Goal: Task Accomplishment & Management: Complete application form

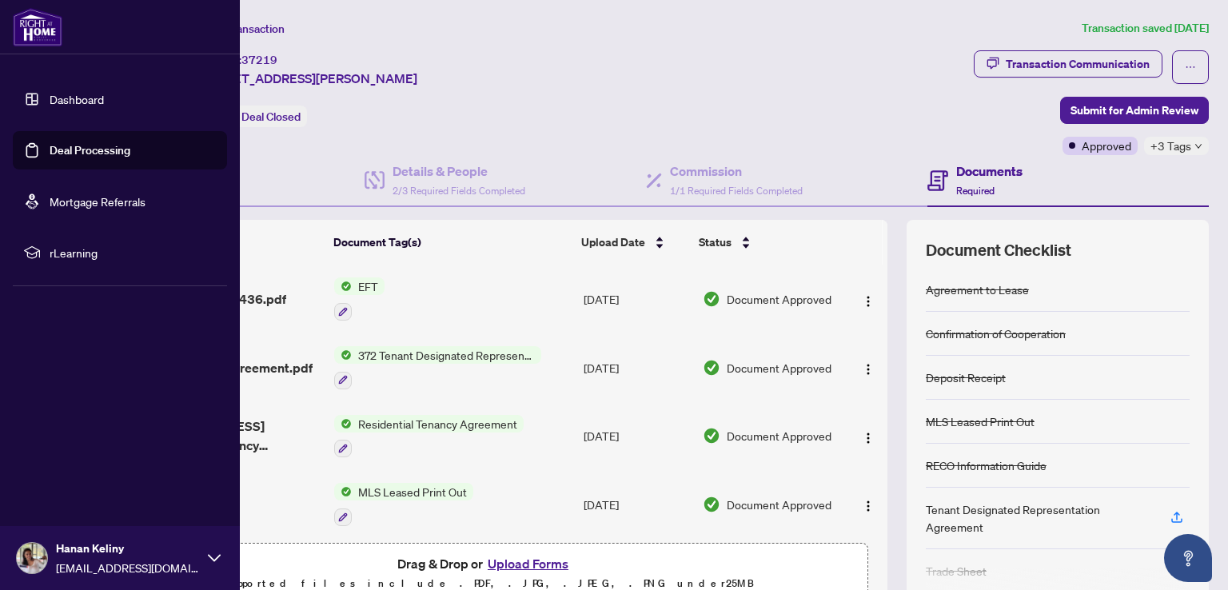
click at [50, 100] on link "Dashboard" at bounding box center [77, 99] width 54 height 14
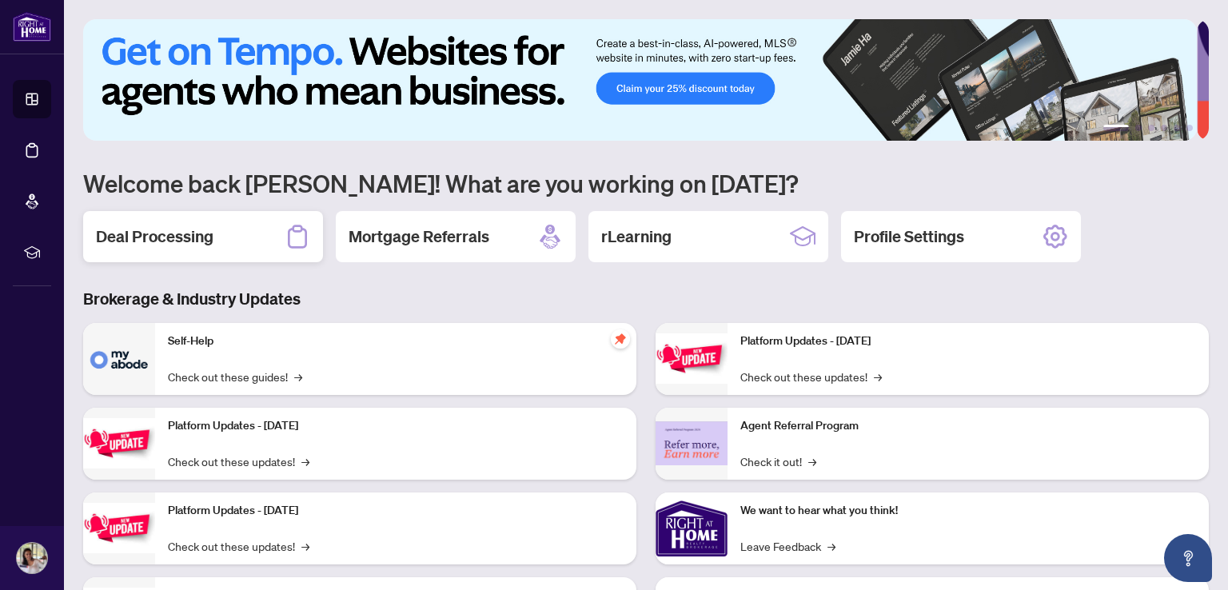
click at [186, 232] on h2 "Deal Processing" at bounding box center [155, 236] width 118 height 22
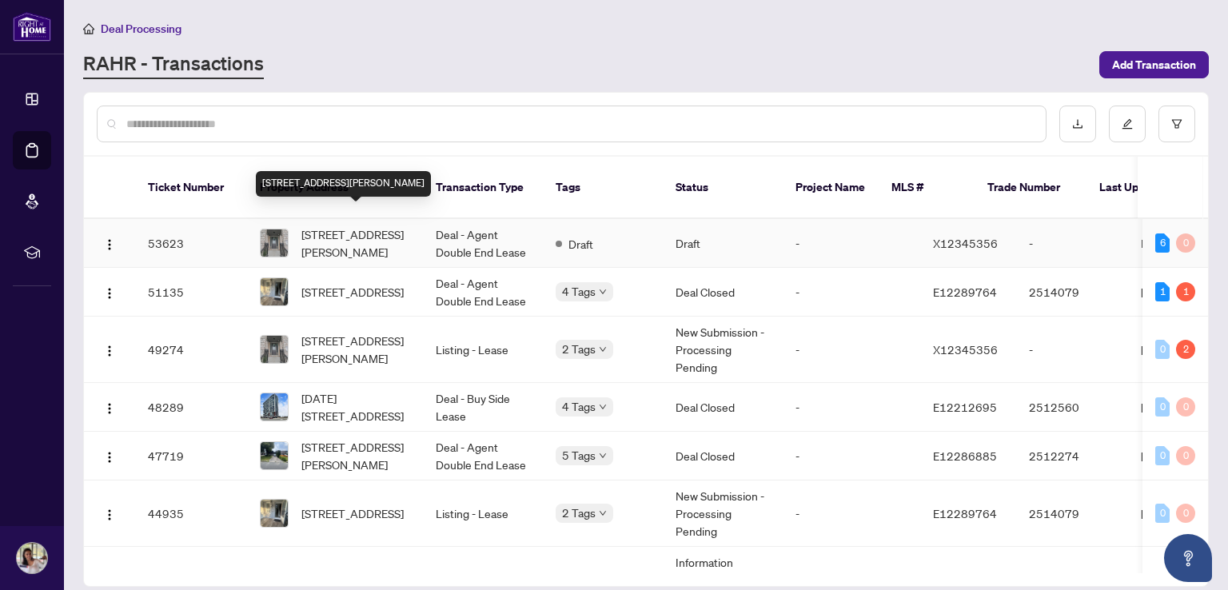
click at [349, 225] on span "[STREET_ADDRESS][PERSON_NAME]" at bounding box center [355, 242] width 109 height 35
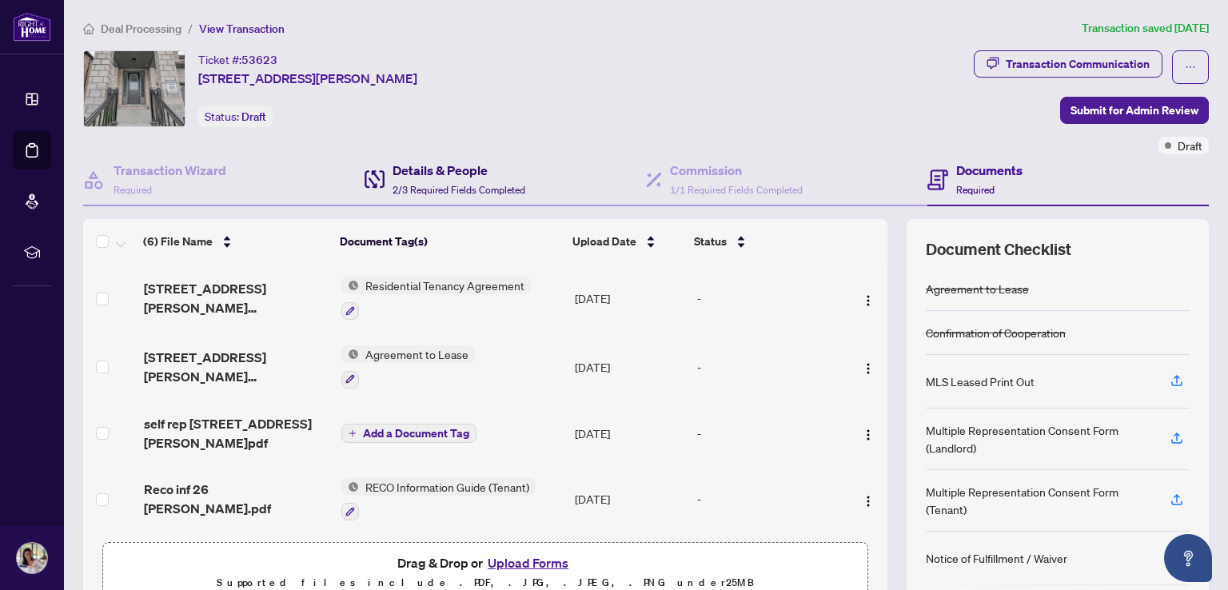
click at [459, 174] on h4 "Details & People" at bounding box center [459, 170] width 133 height 19
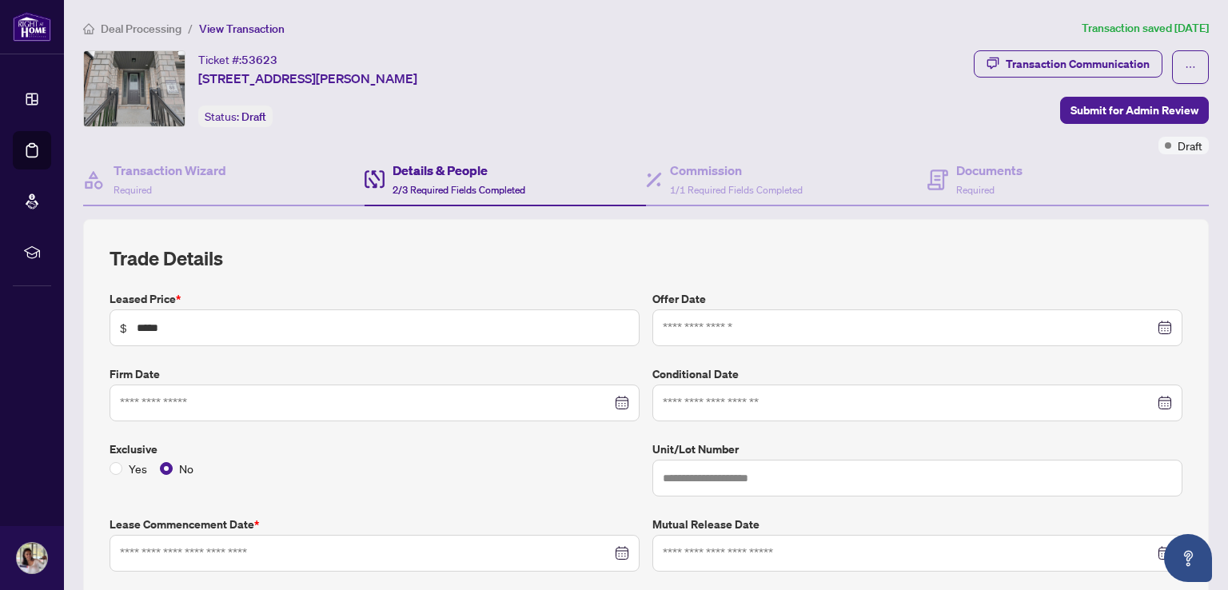
type input "**********"
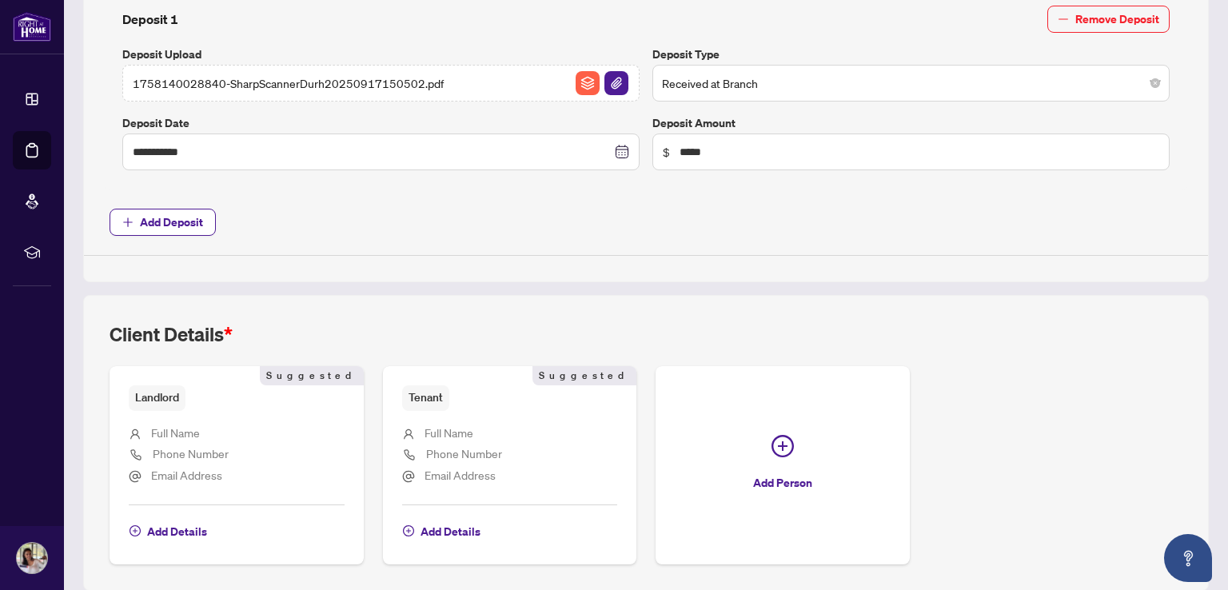
scroll to position [704, 0]
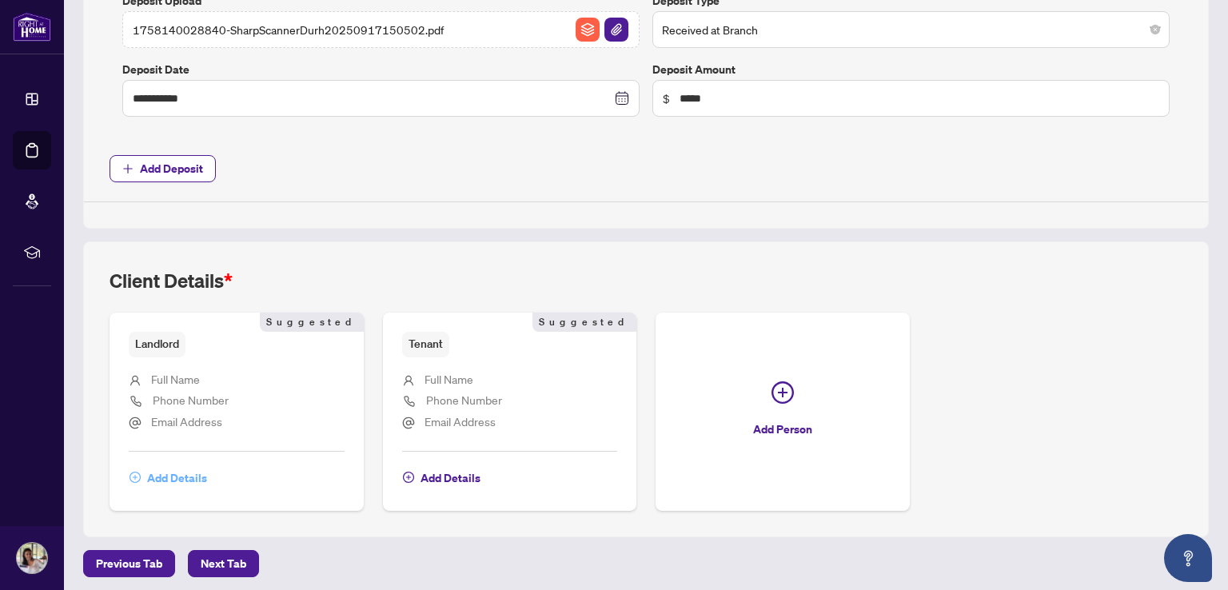
click at [180, 473] on span "Add Details" at bounding box center [177, 478] width 60 height 26
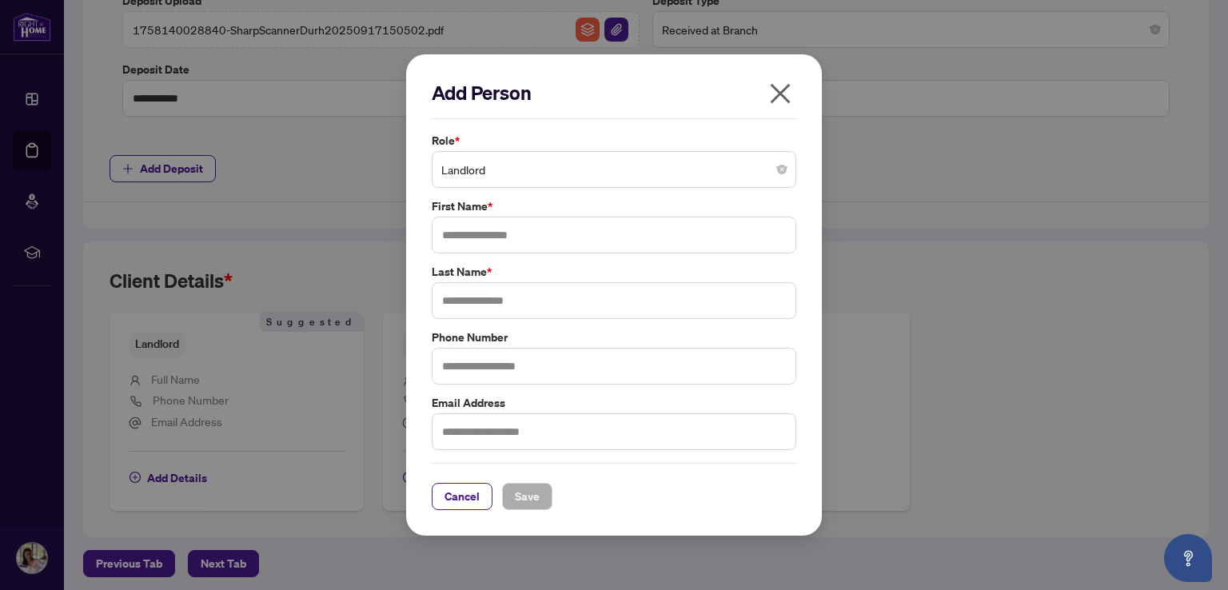
click at [499, 175] on span "Landlord" at bounding box center [613, 169] width 345 height 30
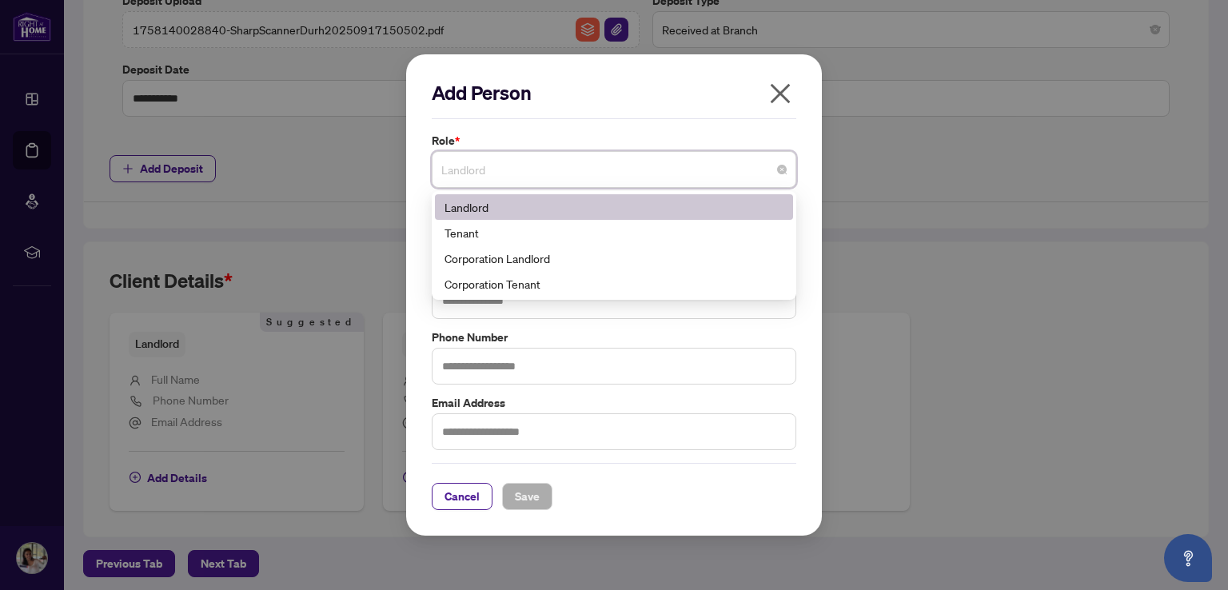
drag, startPoint x: 698, startPoint y: 133, endPoint x: 694, endPoint y: 140, distance: 8.2
click at [699, 133] on label "Role *" at bounding box center [614, 141] width 365 height 18
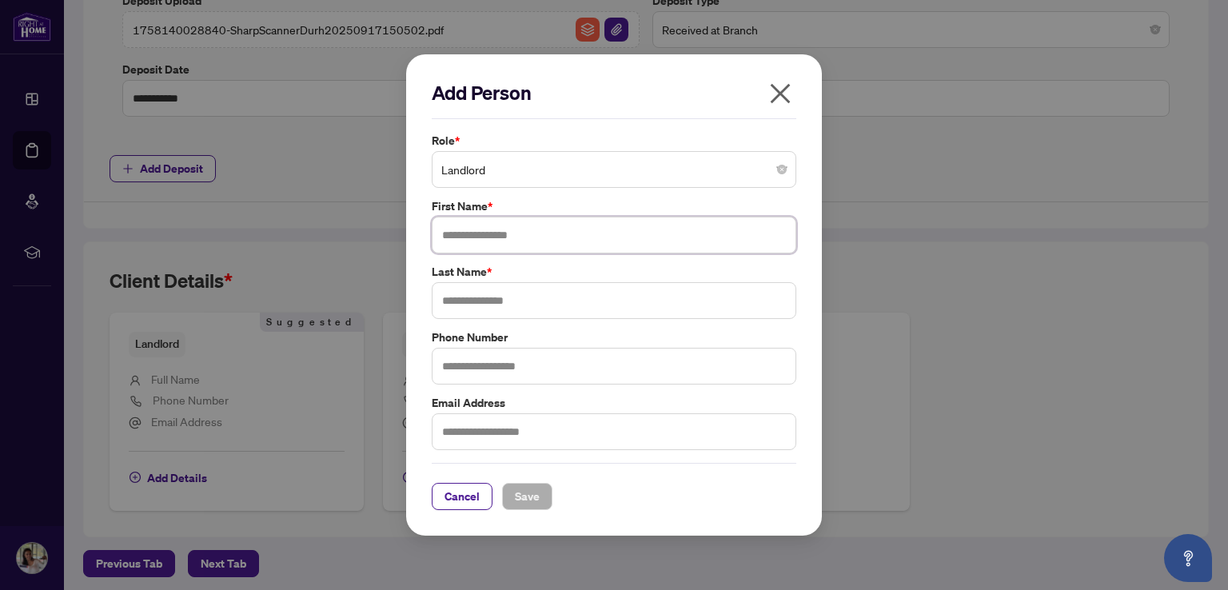
click at [512, 237] on input "text" at bounding box center [614, 235] width 365 height 37
click at [456, 233] on input "*******" at bounding box center [614, 235] width 365 height 37
type input "*******"
click at [499, 300] on input "text" at bounding box center [614, 300] width 365 height 37
type input "******"
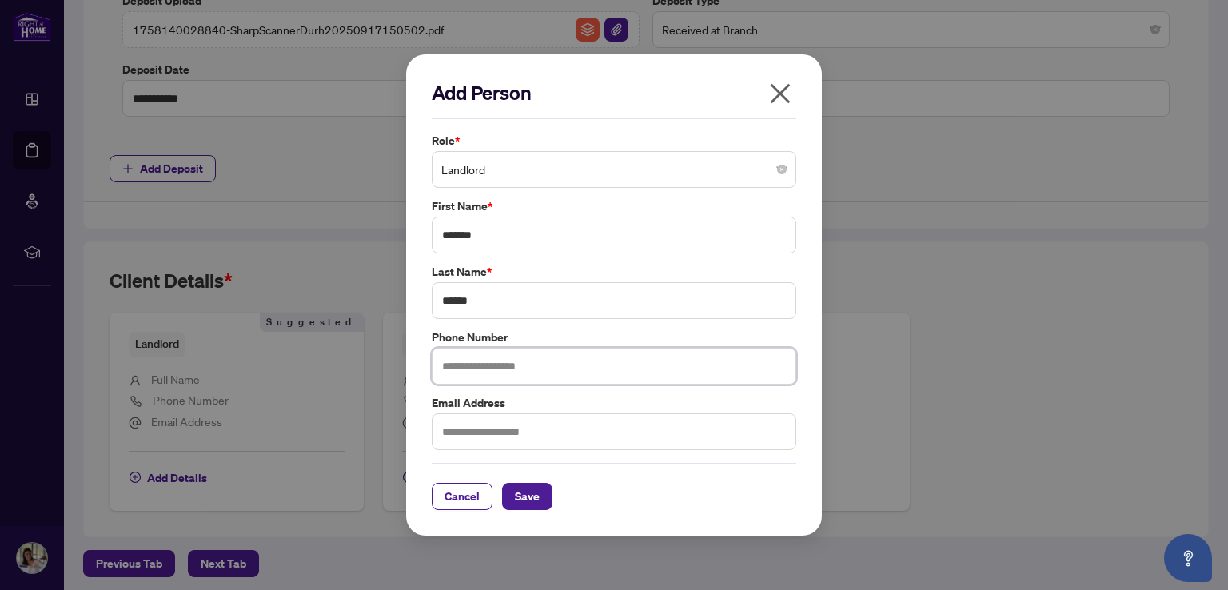
click at [518, 373] on input "text" at bounding box center [614, 366] width 365 height 37
type input "**********"
click at [509, 434] on input "text" at bounding box center [614, 431] width 365 height 37
paste input "**********"
type input "**********"
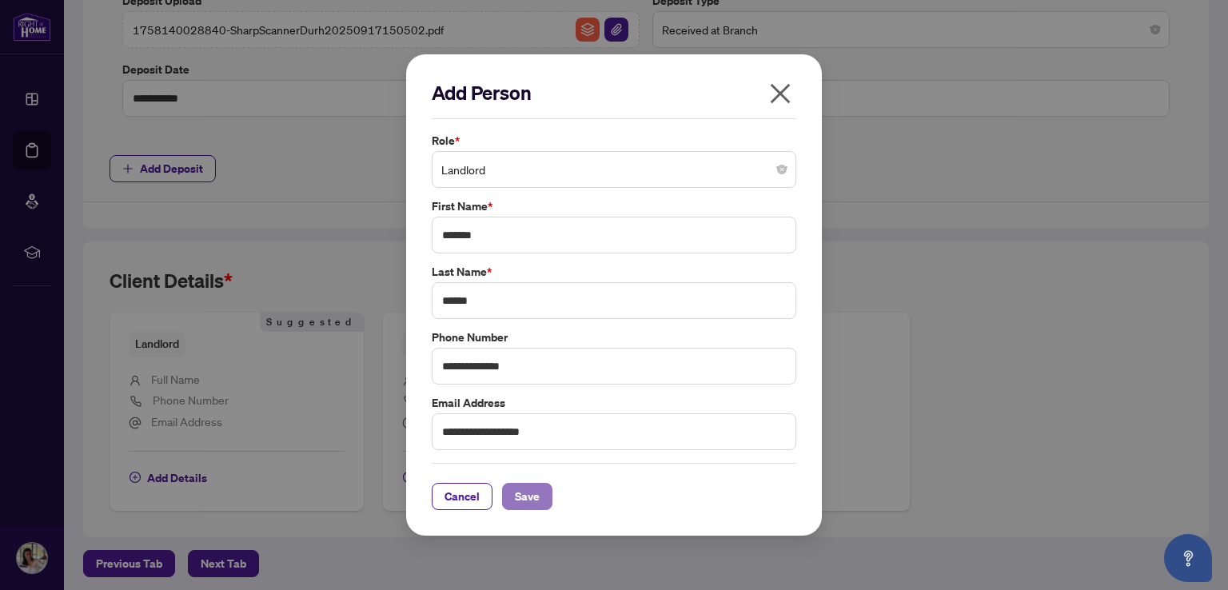
click at [531, 491] on span "Save" at bounding box center [527, 497] width 25 height 26
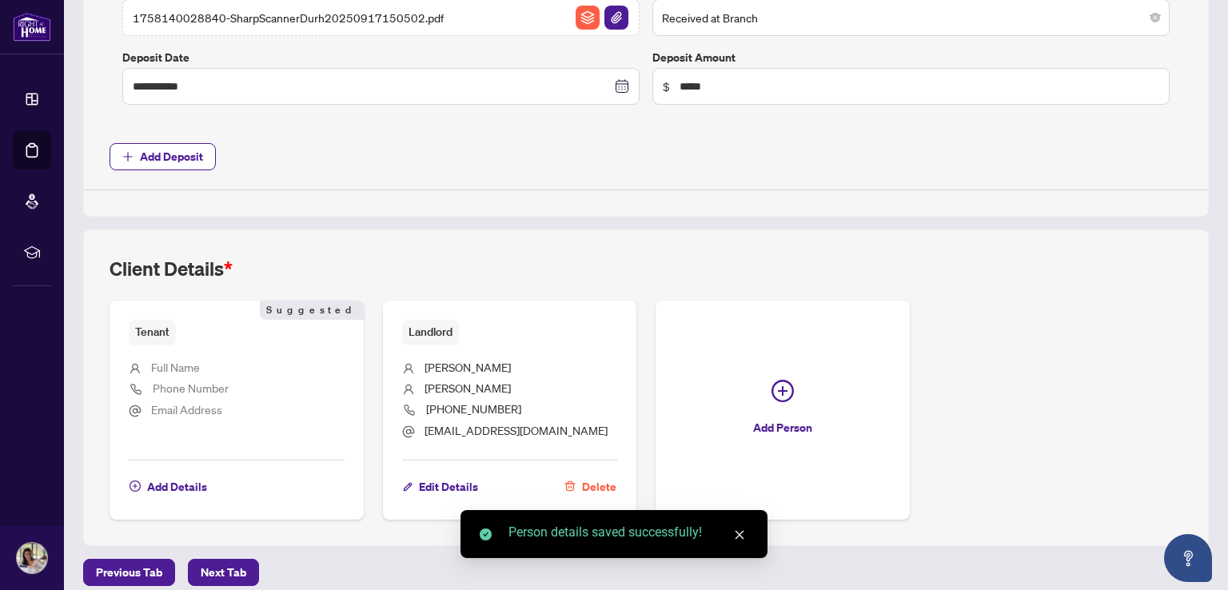
scroll to position [725, 0]
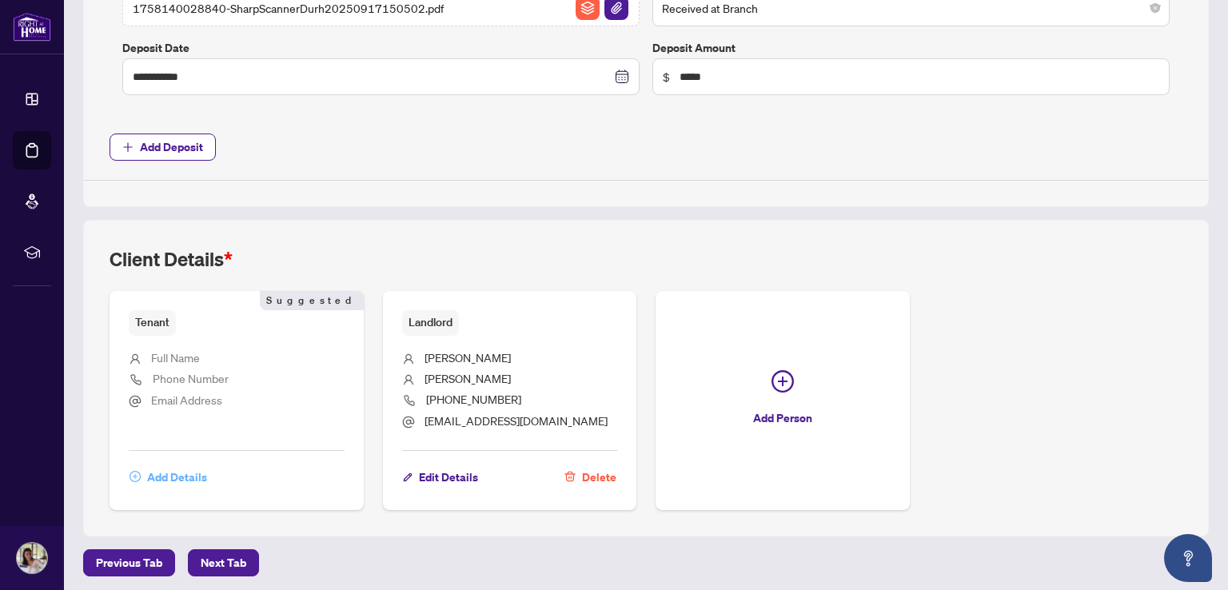
click at [170, 469] on span "Add Details" at bounding box center [177, 478] width 60 height 26
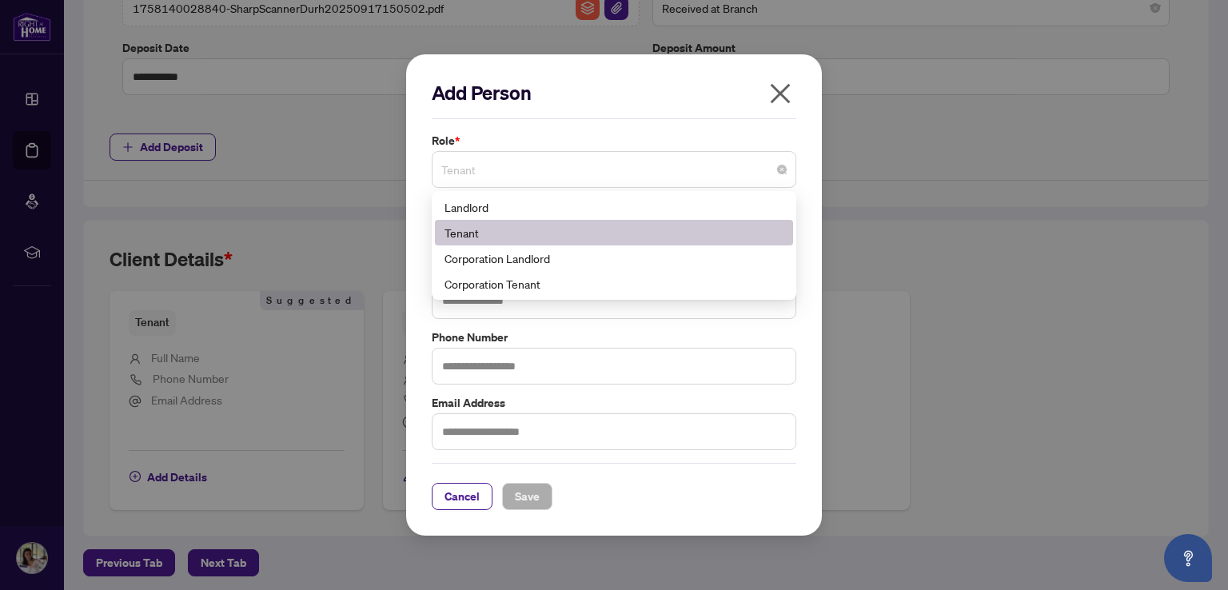
click at [529, 174] on span "Tenant" at bounding box center [613, 169] width 345 height 30
click at [493, 232] on div "Tenant" at bounding box center [614, 233] width 339 height 18
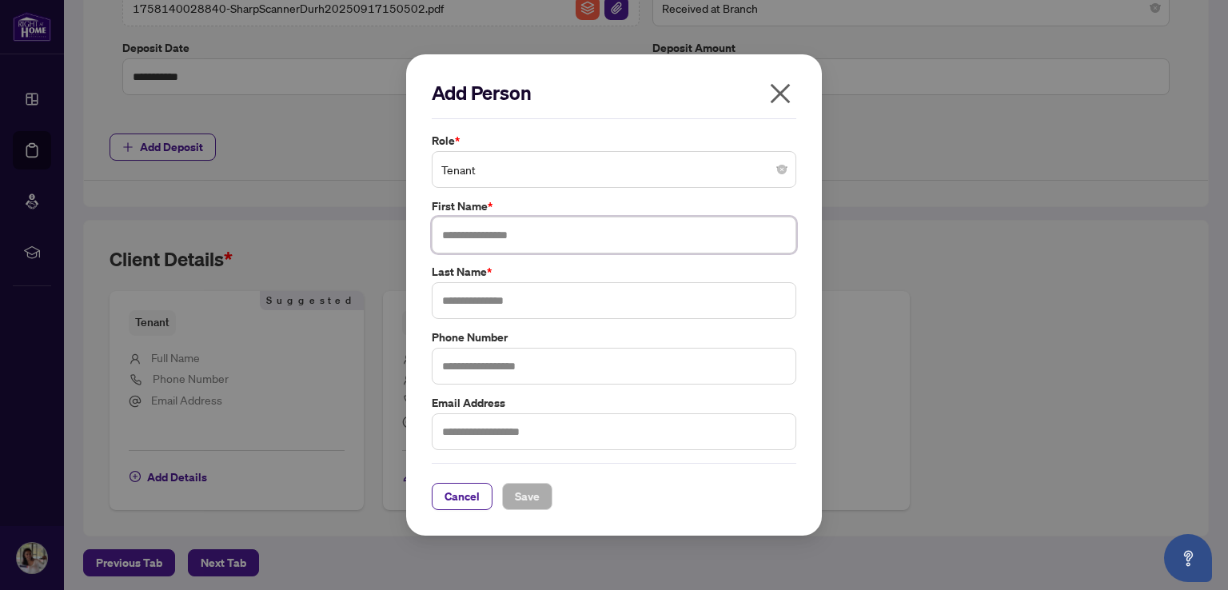
click at [507, 235] on input "text" at bounding box center [614, 235] width 365 height 37
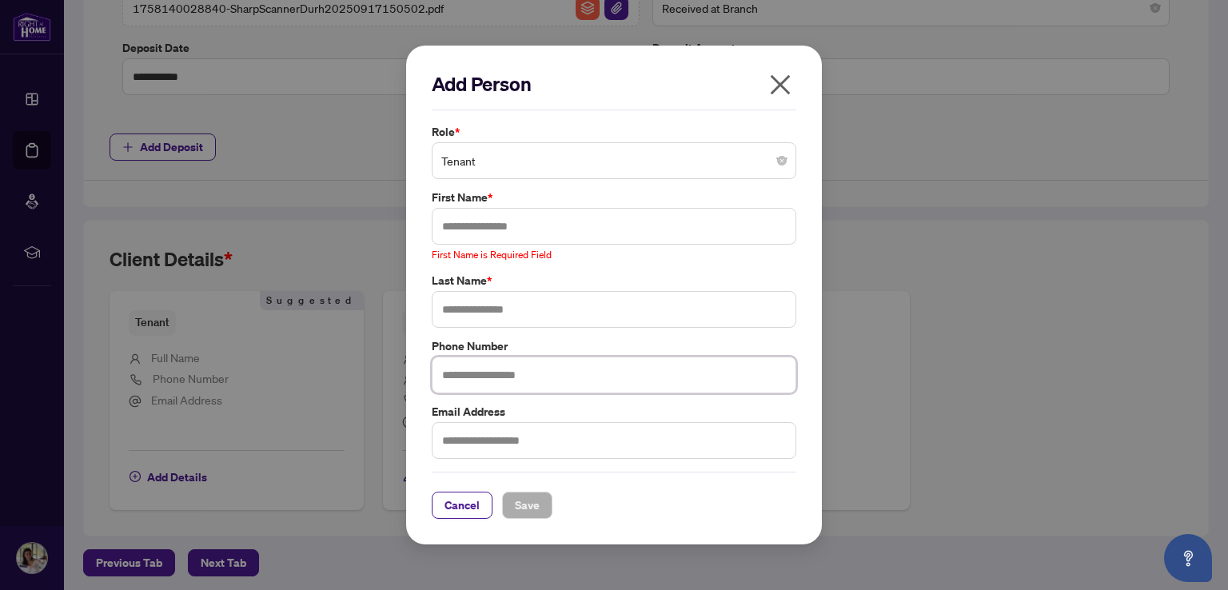
click at [529, 367] on input "text" at bounding box center [614, 375] width 365 height 37
type input "**********"
click at [484, 231] on input "text" at bounding box center [614, 226] width 365 height 37
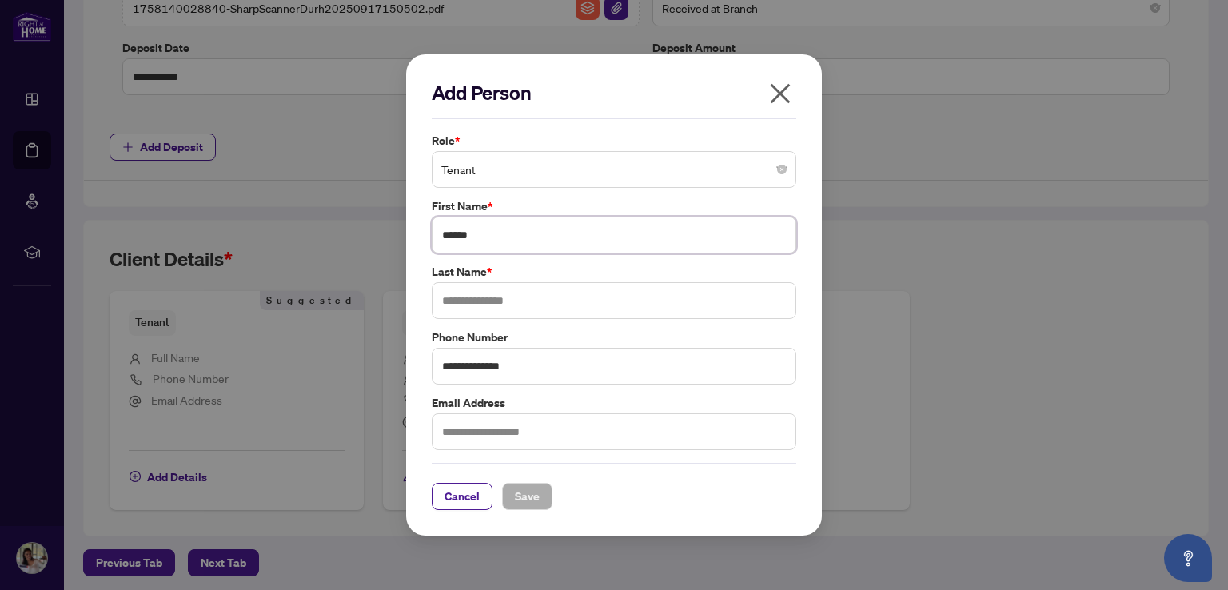
type input "******"
click at [497, 301] on input "text" at bounding box center [614, 300] width 365 height 37
type input "****"
click at [483, 429] on input "text" at bounding box center [614, 431] width 365 height 37
click at [518, 485] on span "Save" at bounding box center [527, 497] width 25 height 26
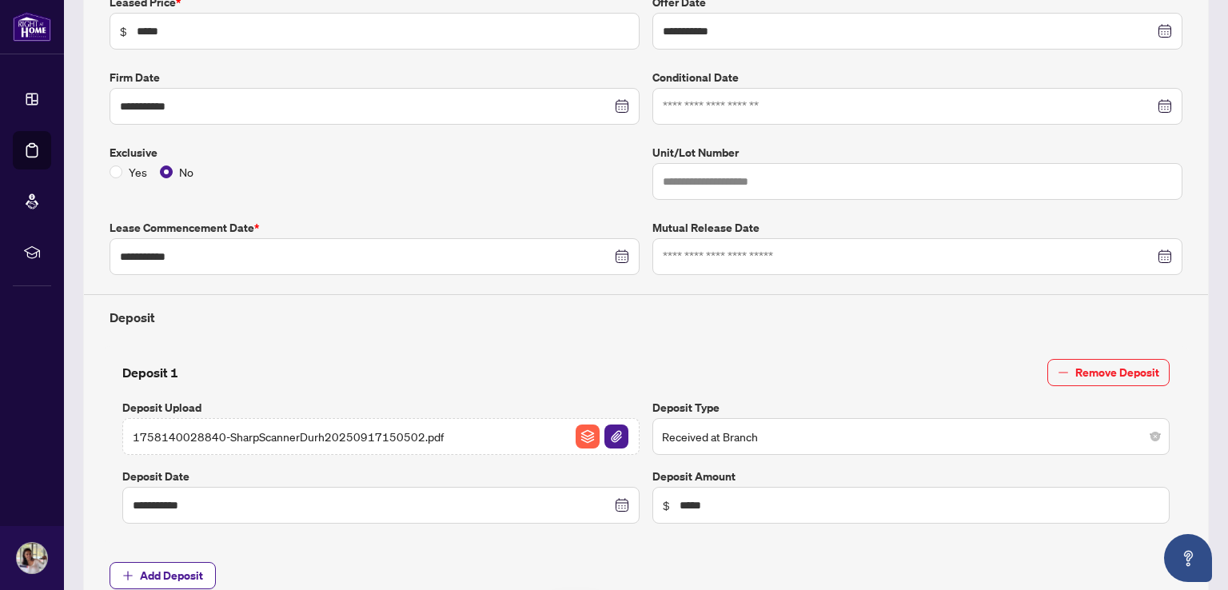
scroll to position [0, 0]
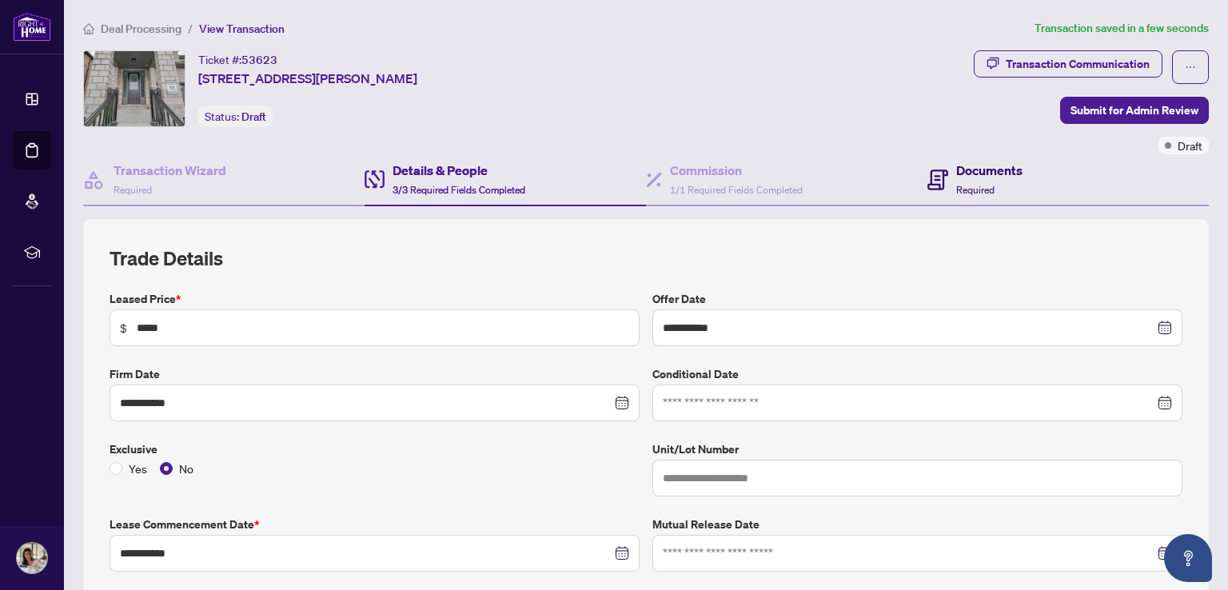
click at [960, 184] on span "Required" at bounding box center [975, 190] width 38 height 12
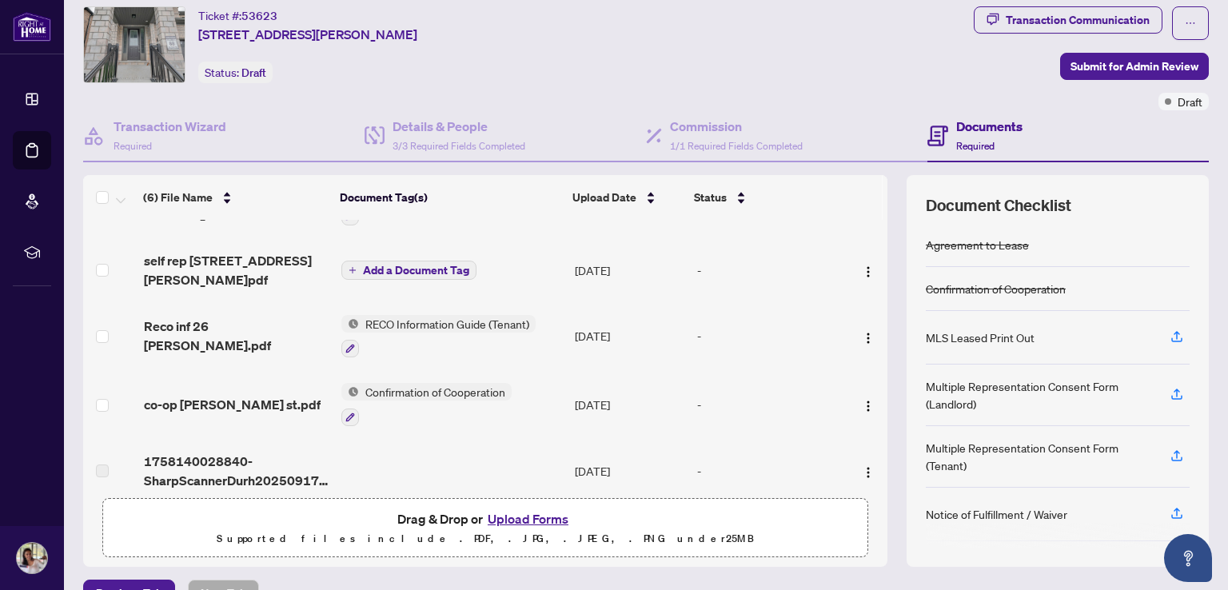
scroll to position [78, 0]
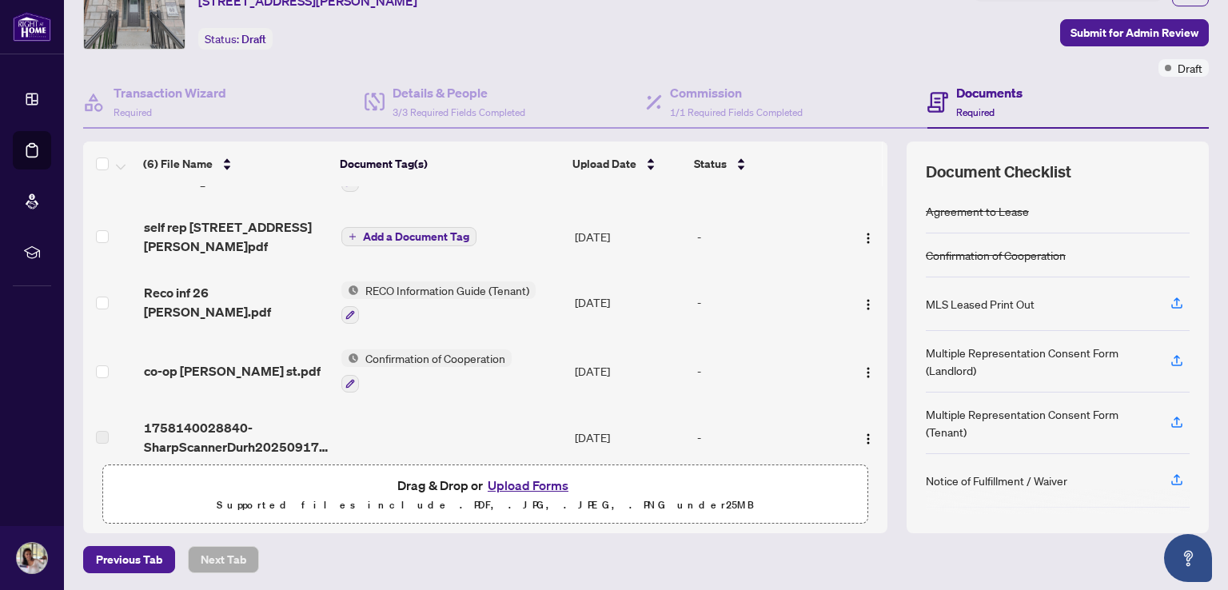
click at [525, 485] on button "Upload Forms" at bounding box center [528, 485] width 90 height 21
click at [527, 489] on button "Upload Forms" at bounding box center [528, 485] width 90 height 21
click at [515, 487] on button "Upload Forms" at bounding box center [528, 485] width 90 height 21
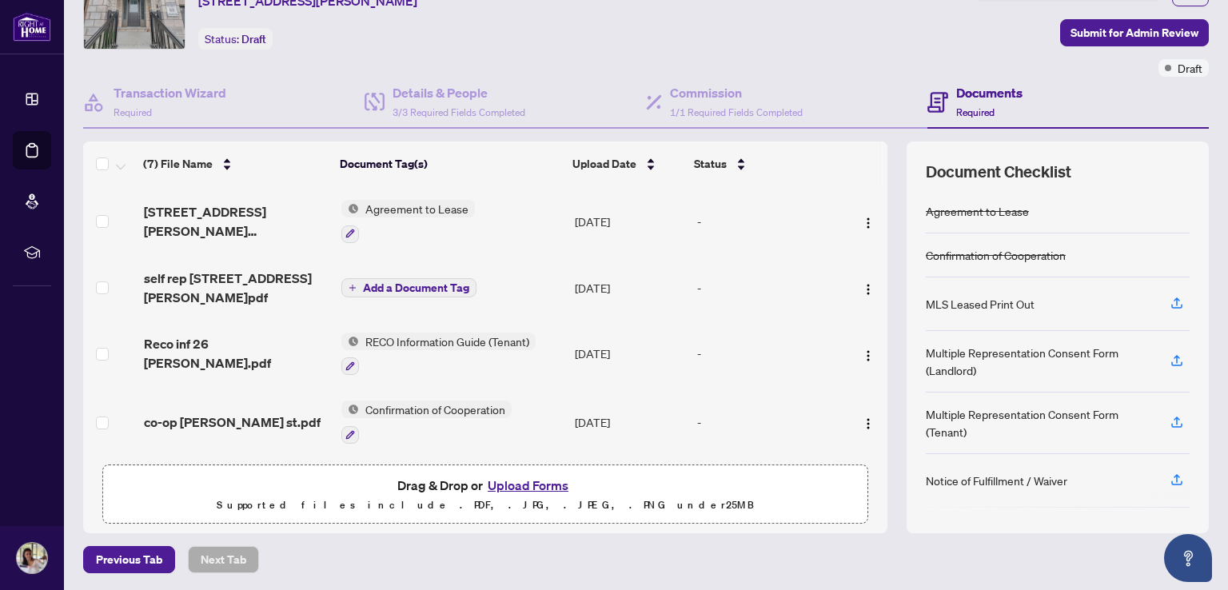
click at [523, 488] on button "Upload Forms" at bounding box center [528, 485] width 90 height 21
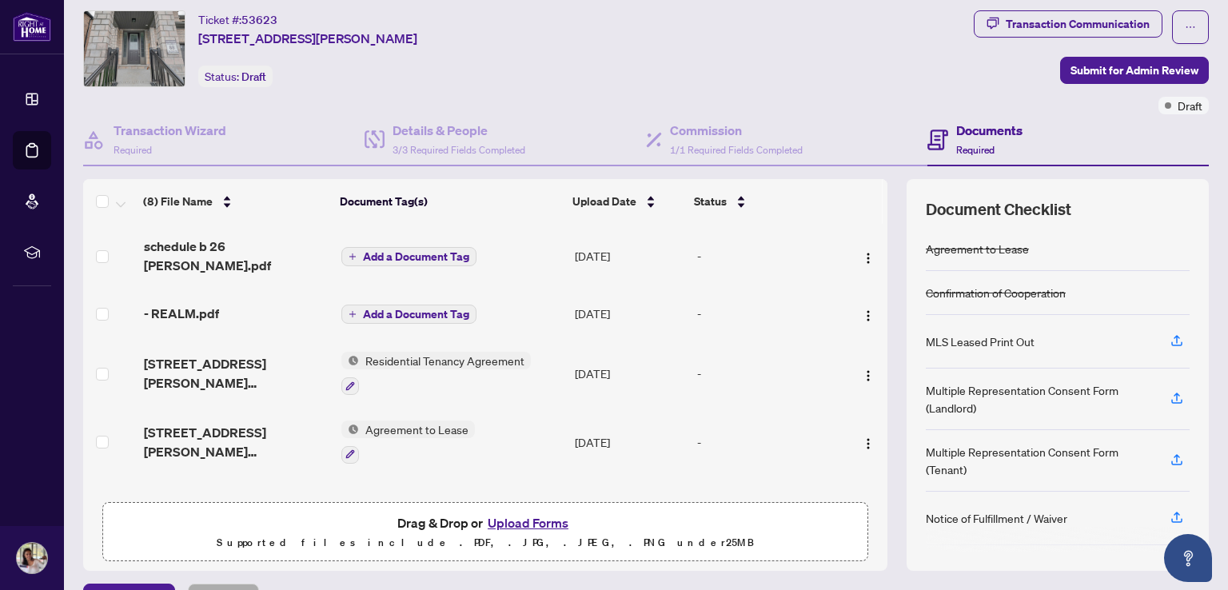
scroll to position [0, 0]
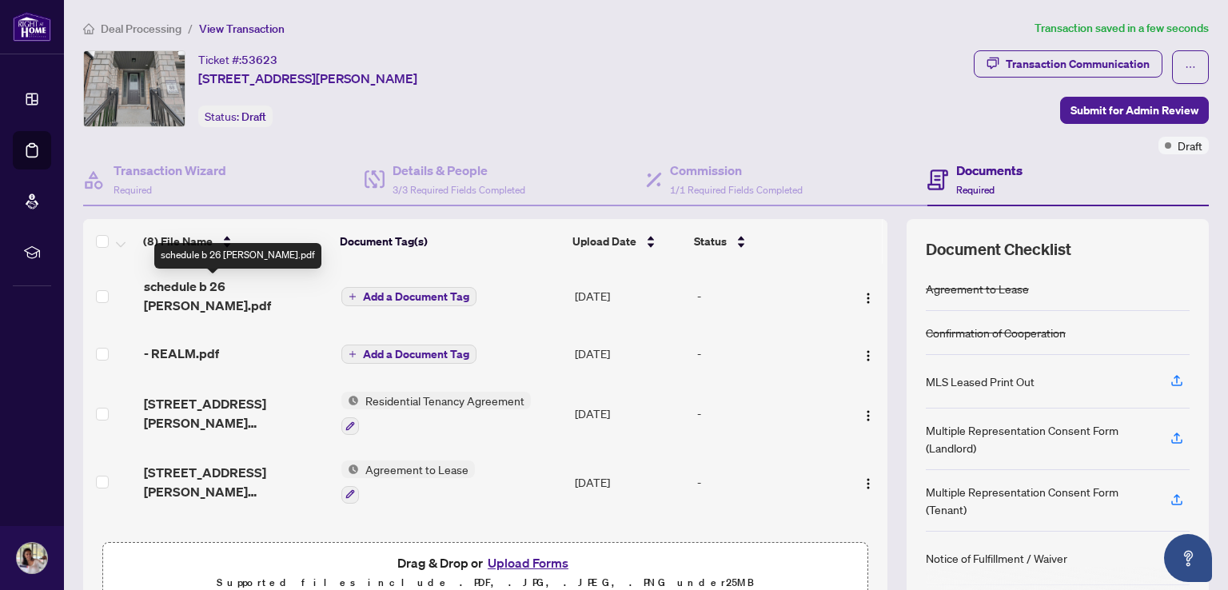
click at [234, 289] on span "schedule b 26 [PERSON_NAME].pdf" at bounding box center [237, 296] width 186 height 38
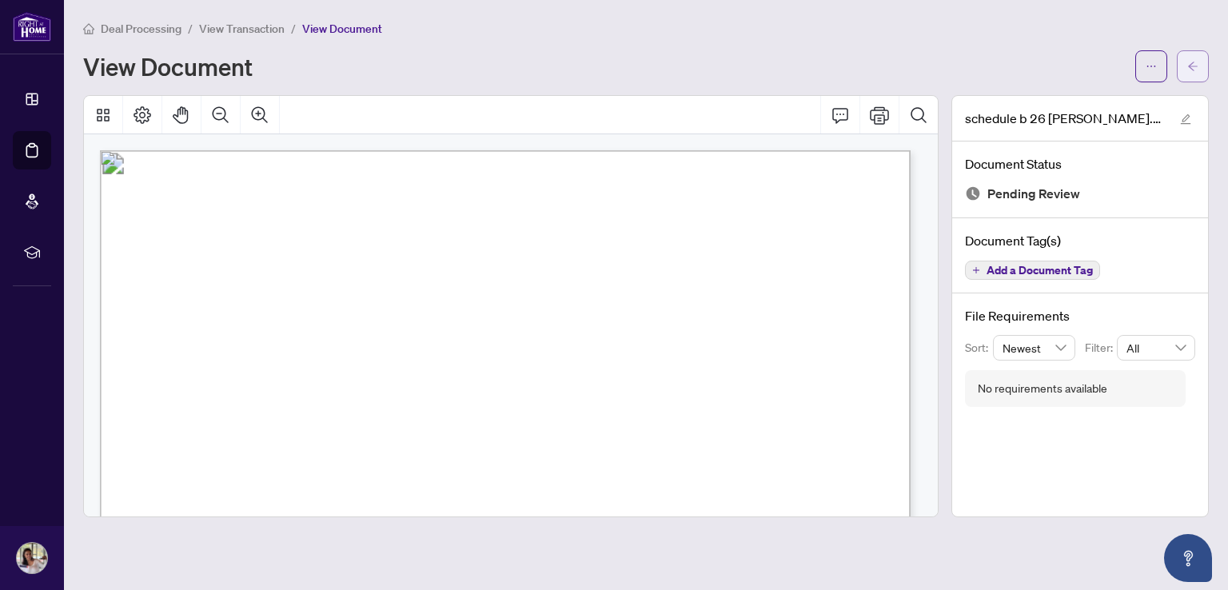
click at [1187, 68] on icon "arrow-left" at bounding box center [1192, 66] width 11 height 11
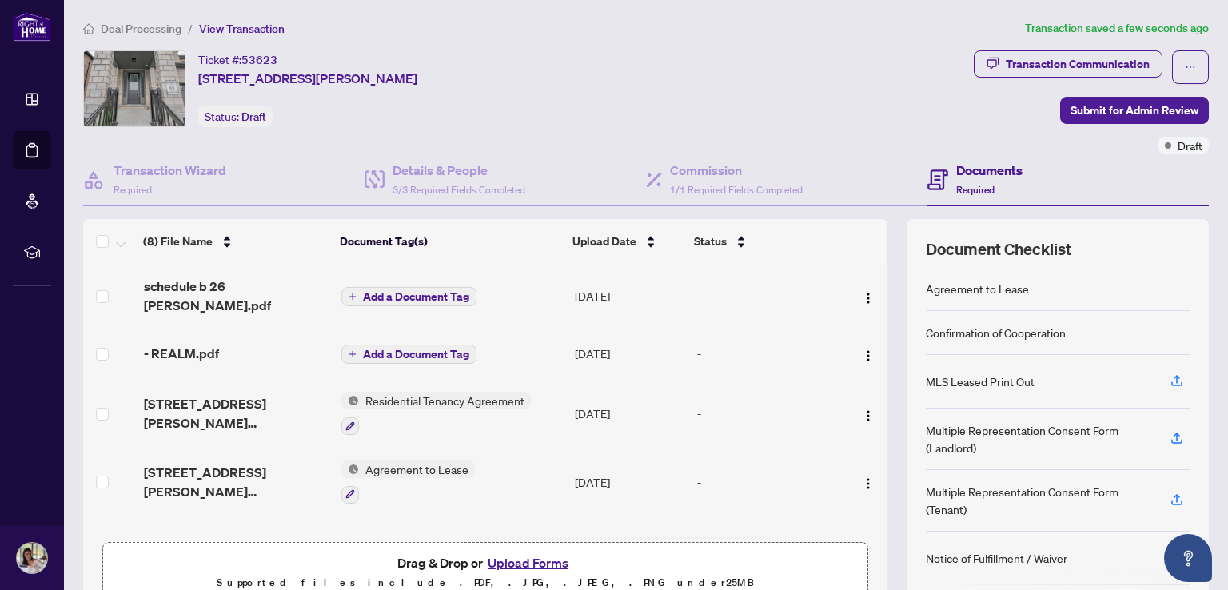
click at [386, 349] on span "Add a Document Tag" at bounding box center [416, 354] width 106 height 11
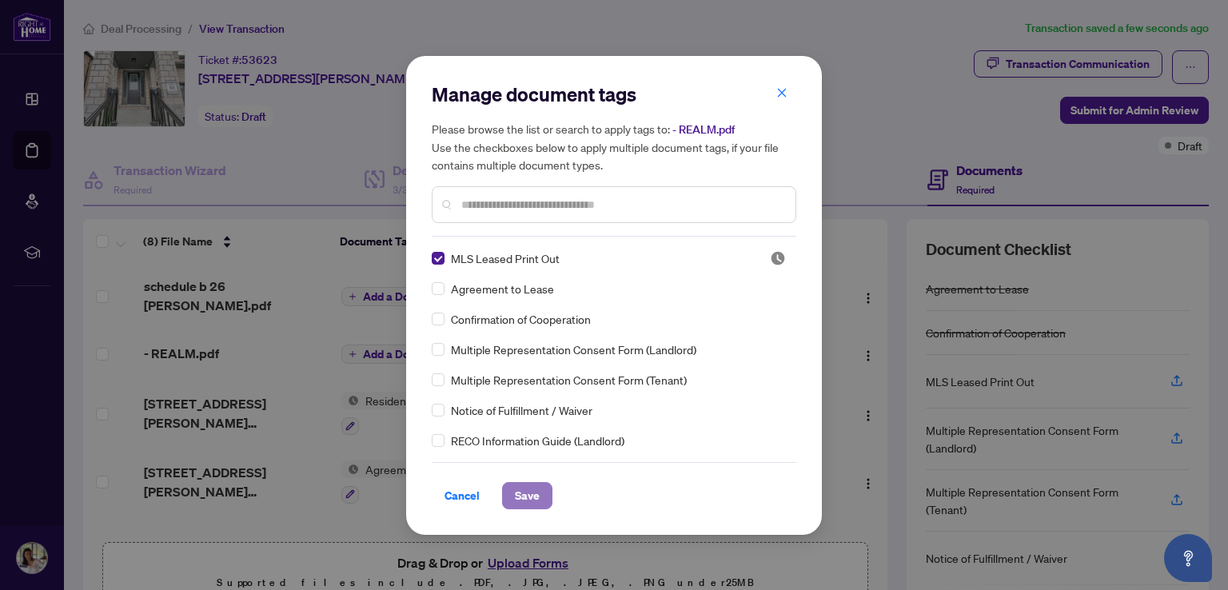
click at [541, 493] on button "Save" at bounding box center [527, 495] width 50 height 27
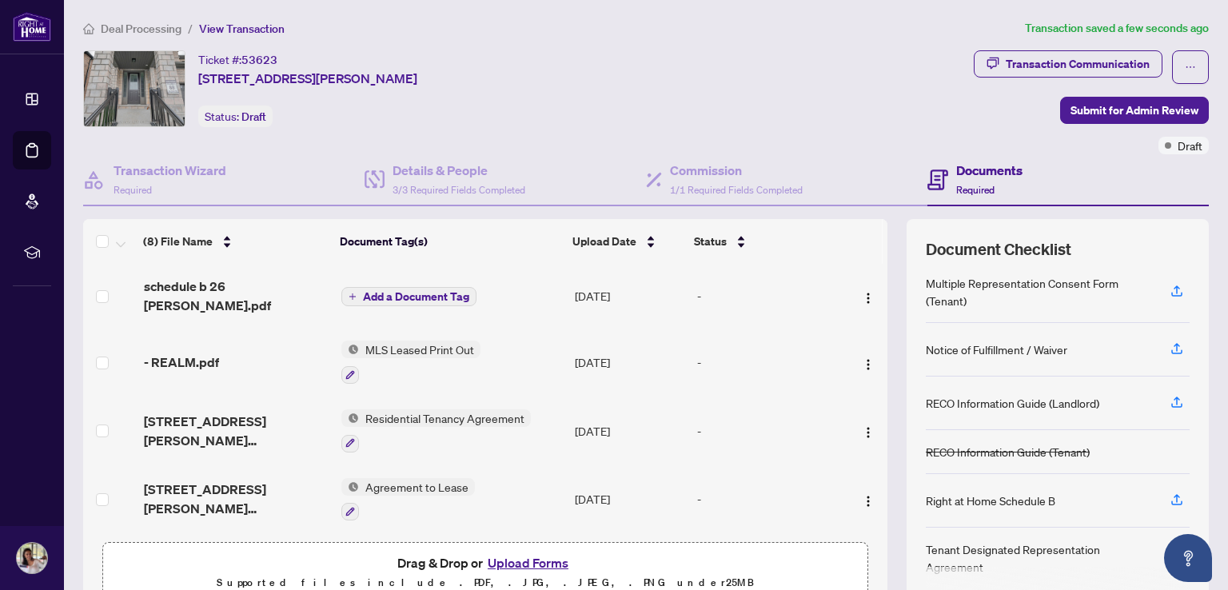
click at [413, 293] on span "Add a Document Tag" at bounding box center [416, 296] width 106 height 11
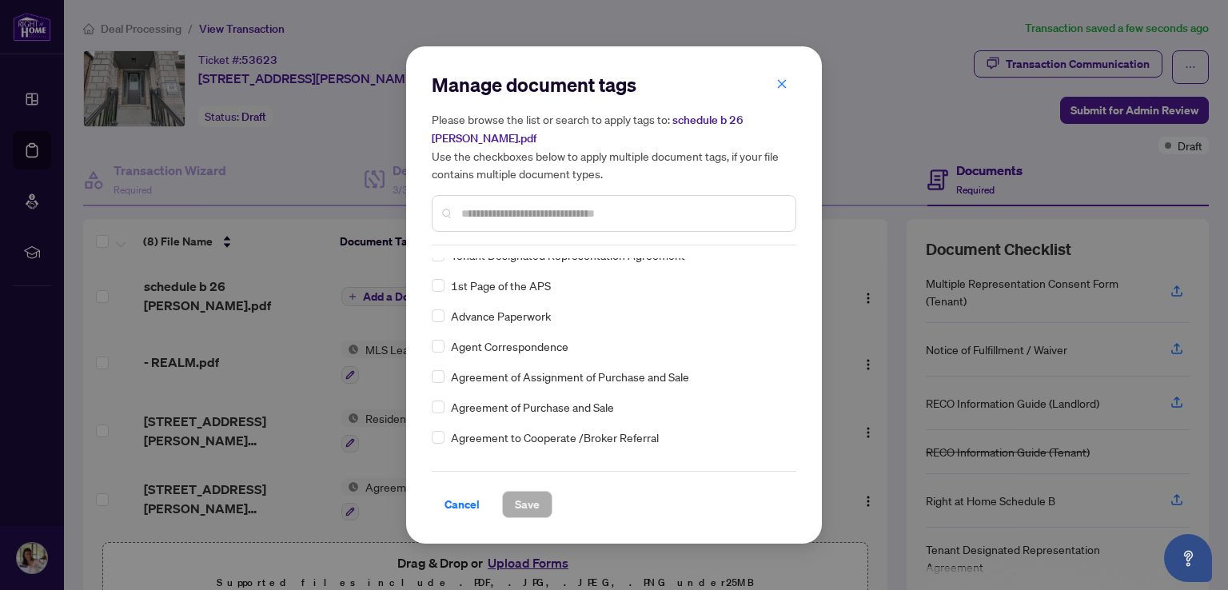
scroll to position [320, 0]
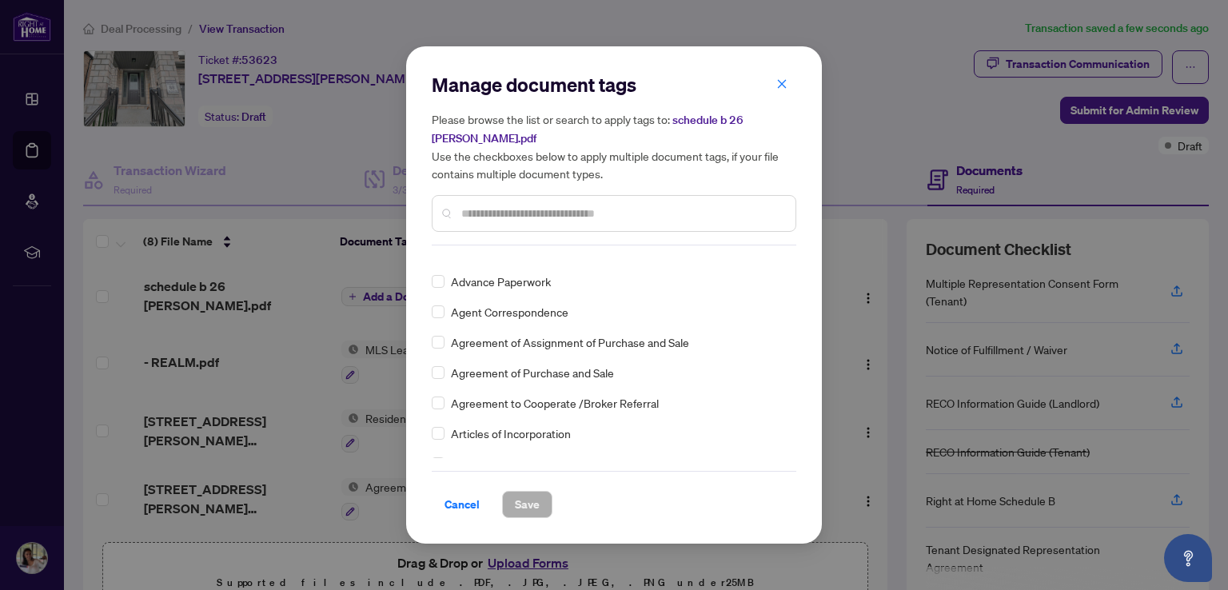
click at [518, 205] on input "text" at bounding box center [621, 214] width 321 height 18
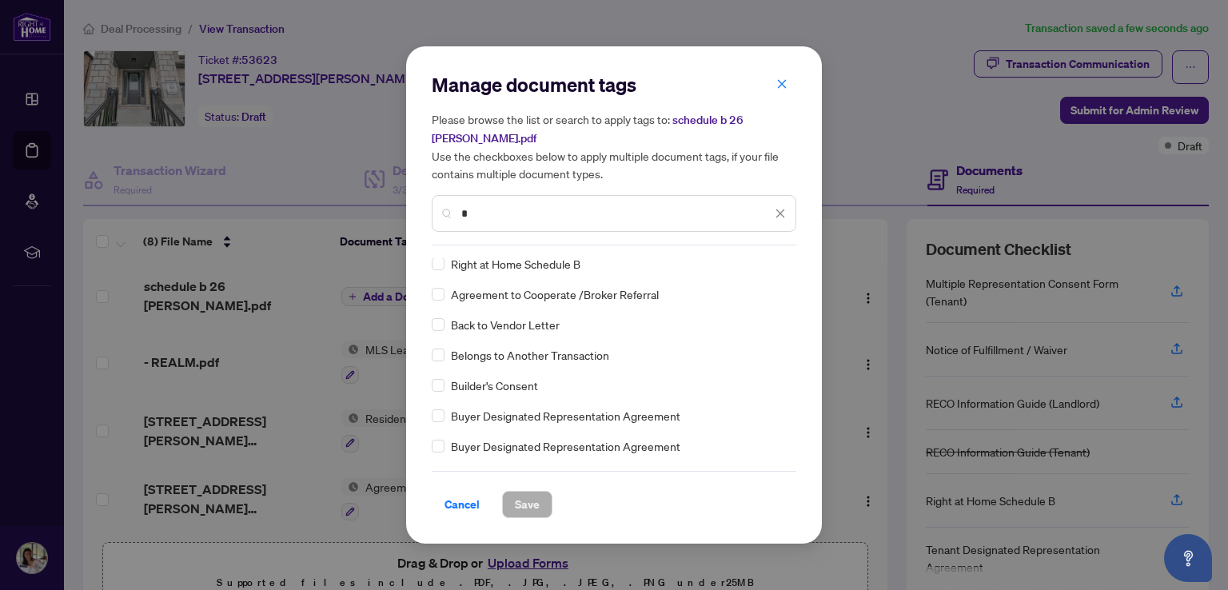
scroll to position [0, 0]
type input "*"
click at [532, 492] on span "Save" at bounding box center [527, 505] width 25 height 26
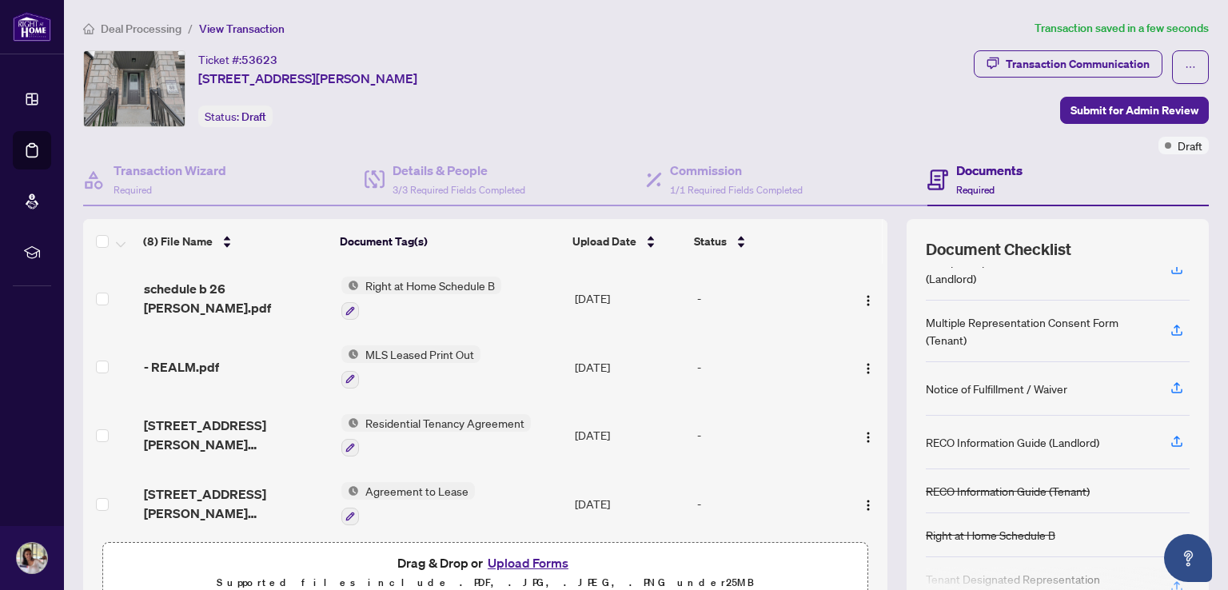
scroll to position [190, 0]
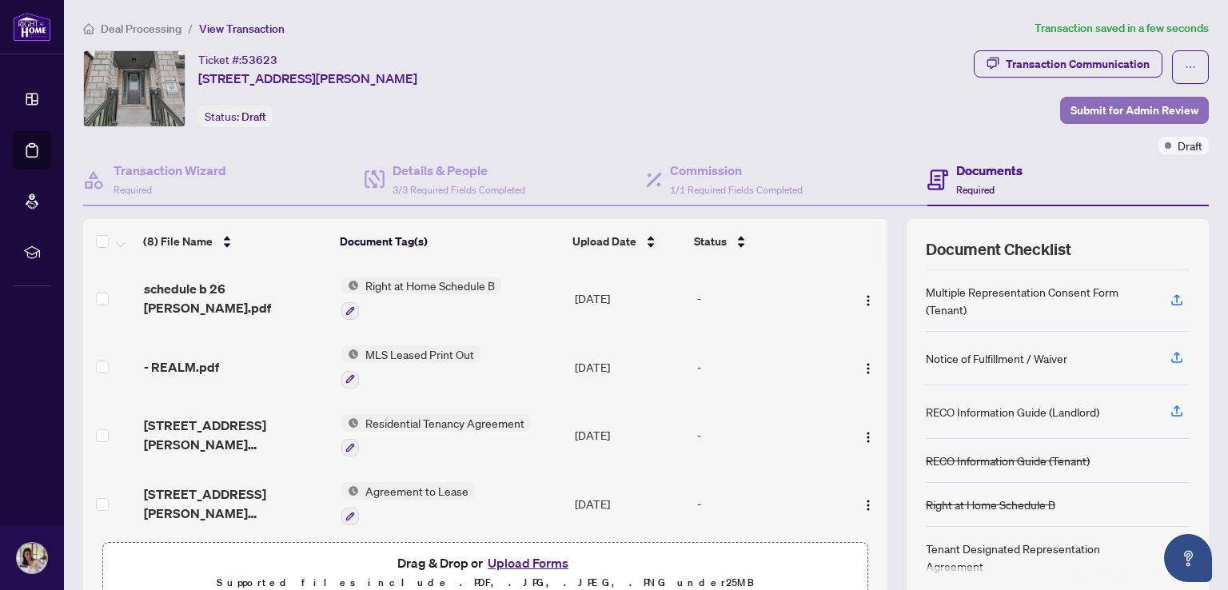
click at [1101, 104] on span "Submit for Admin Review" at bounding box center [1135, 111] width 128 height 26
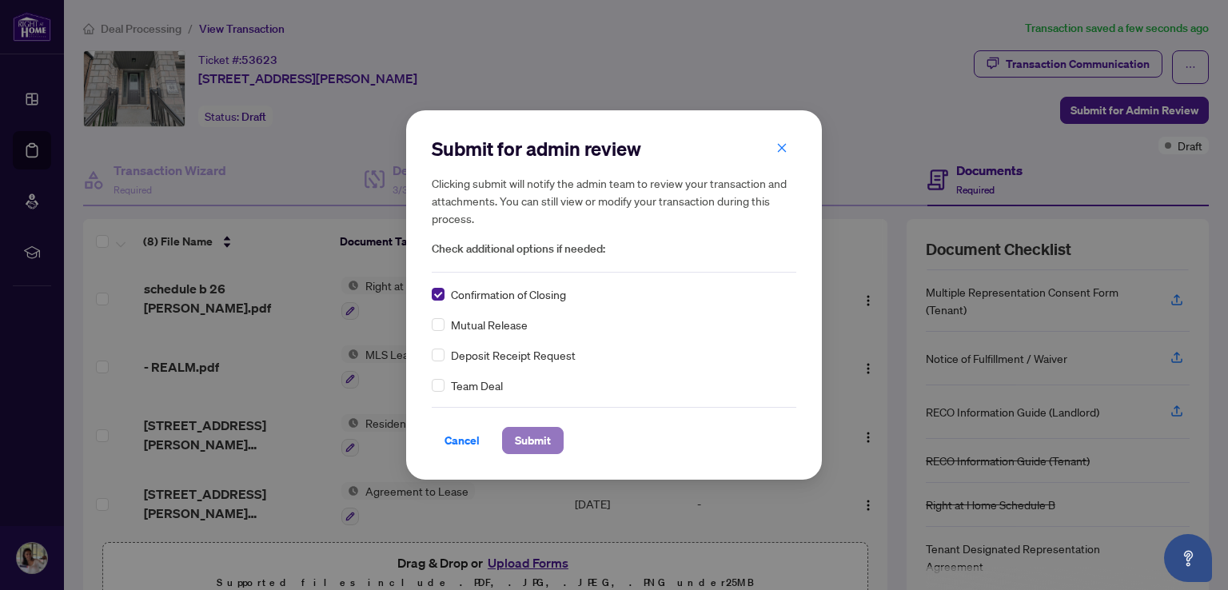
click at [533, 439] on span "Submit" at bounding box center [533, 441] width 36 height 26
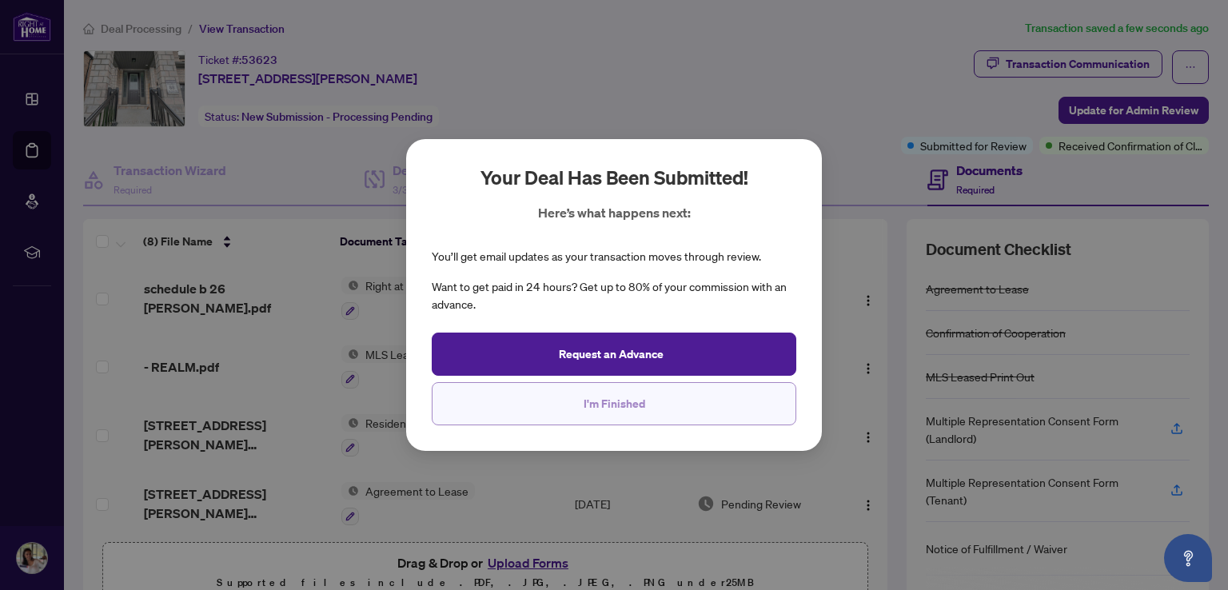
click at [621, 404] on span "I'm Finished" at bounding box center [615, 404] width 62 height 26
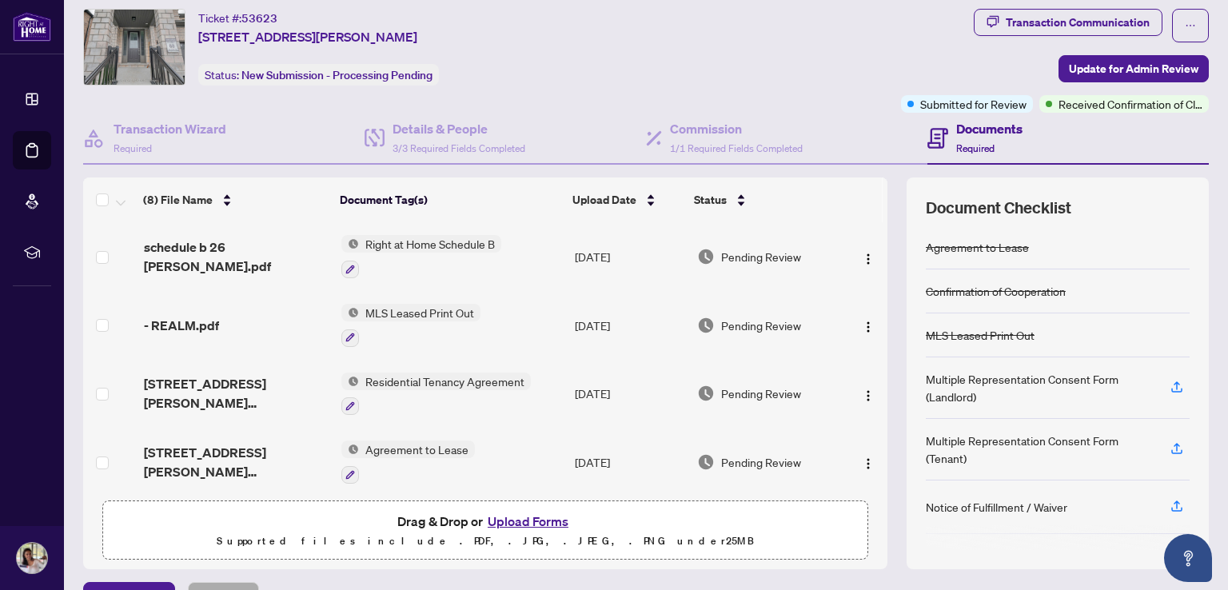
scroll to position [0, 0]
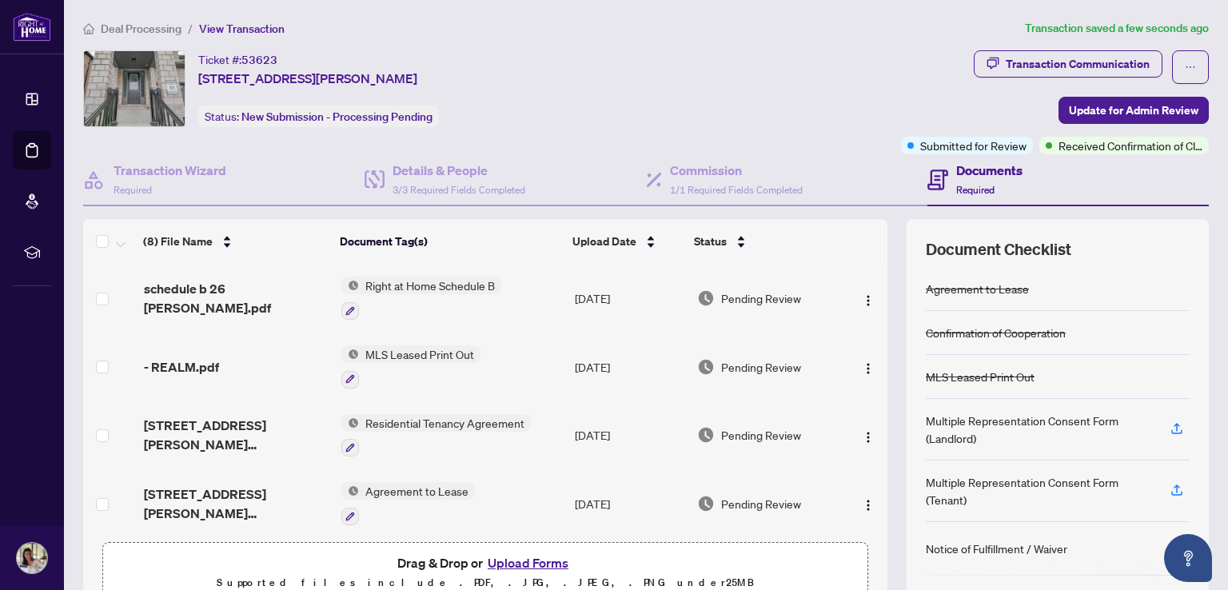
click at [748, 93] on div "Ticket #: 53623 [STREET_ADDRESS][PERSON_NAME] Status: New Submission - Processi…" at bounding box center [489, 88] width 812 height 77
